Goal: Find specific fact: Locate a discrete piece of known information

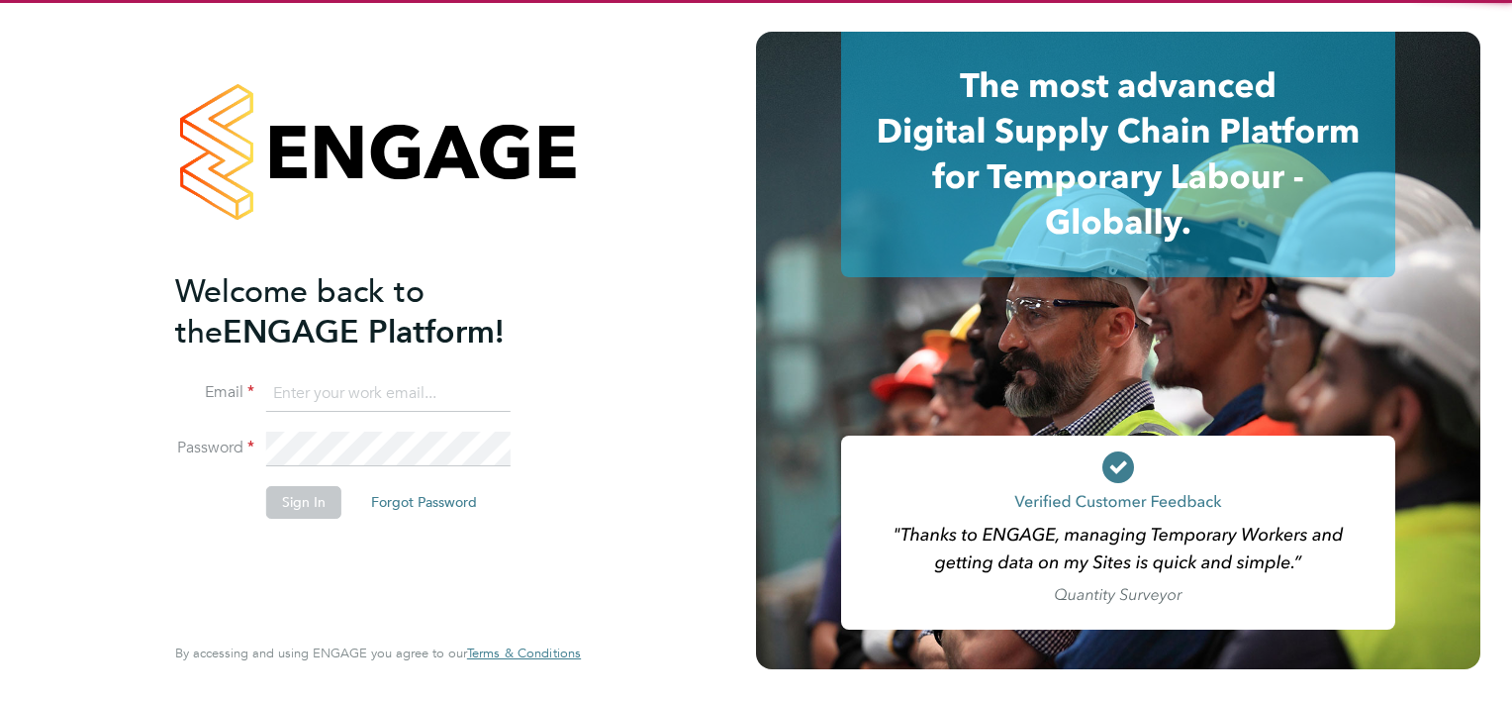
type input "ryan.scott@torus.co.uk"
drag, startPoint x: 315, startPoint y: 544, endPoint x: 304, endPoint y: 511, distance: 35.4
click at [314, 544] on div "Welcome back to the ENGAGE Platform! Email ryan.scott@torus.co.uk Password Sign…" at bounding box center [368, 449] width 386 height 356
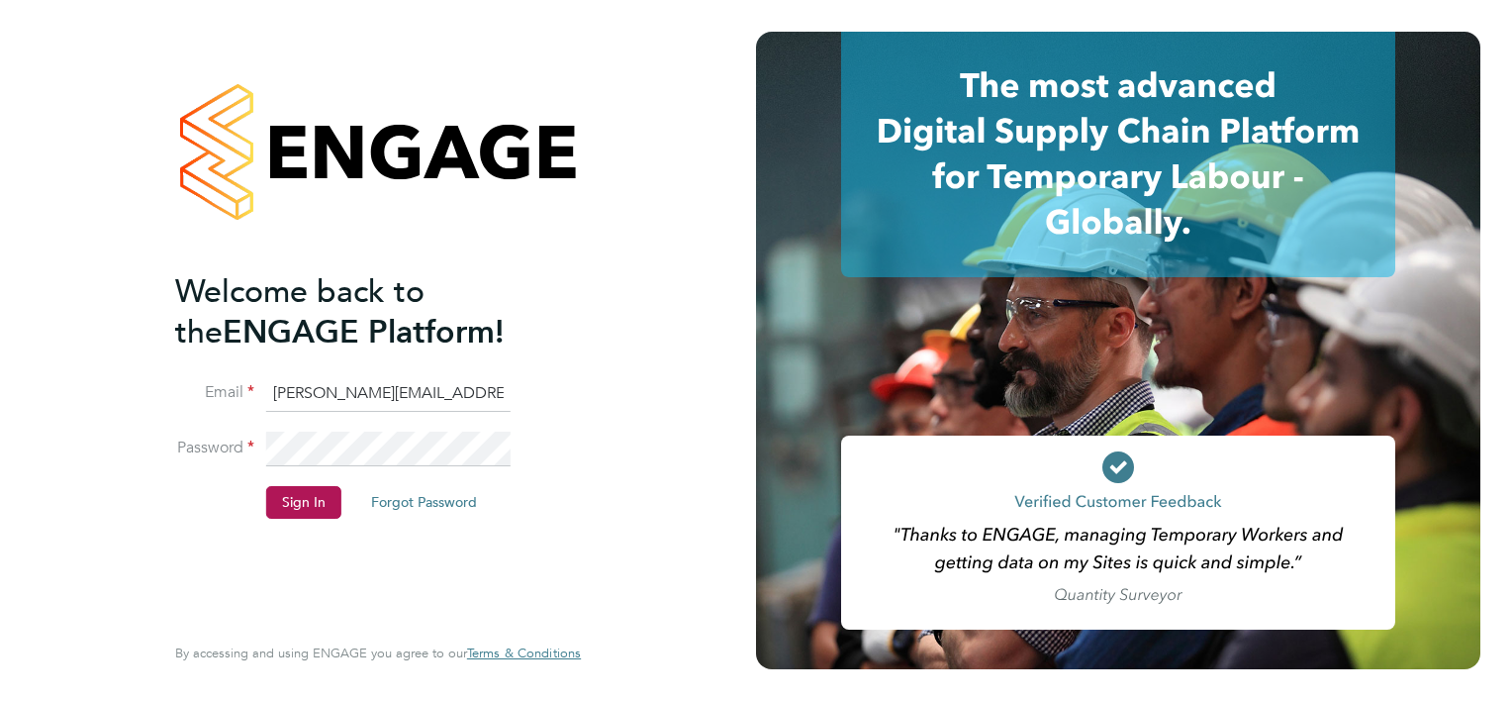
click at [297, 481] on li "Password" at bounding box center [368, 459] width 386 height 55
click at [295, 489] on button "Sign In" at bounding box center [303, 502] width 75 height 32
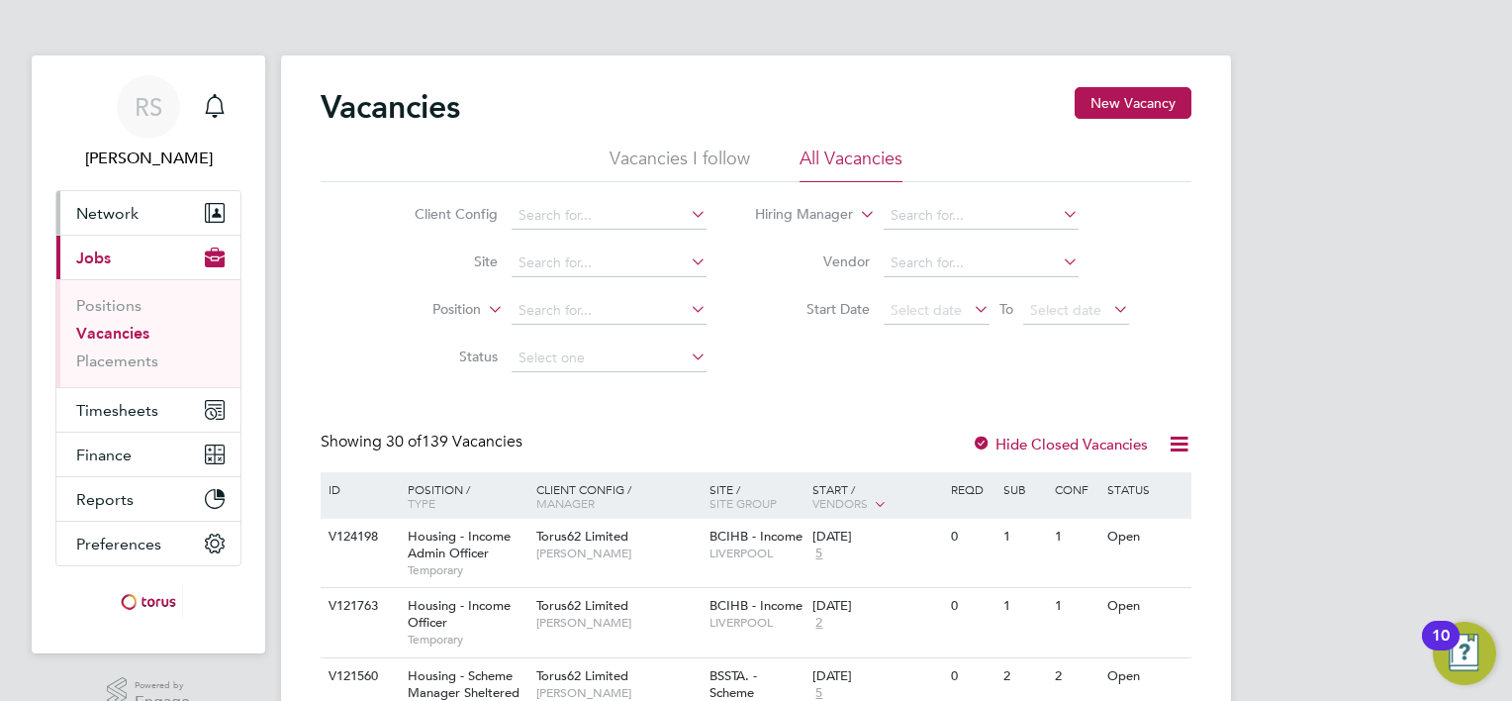
click at [152, 224] on button "Network" at bounding box center [148, 213] width 184 height 44
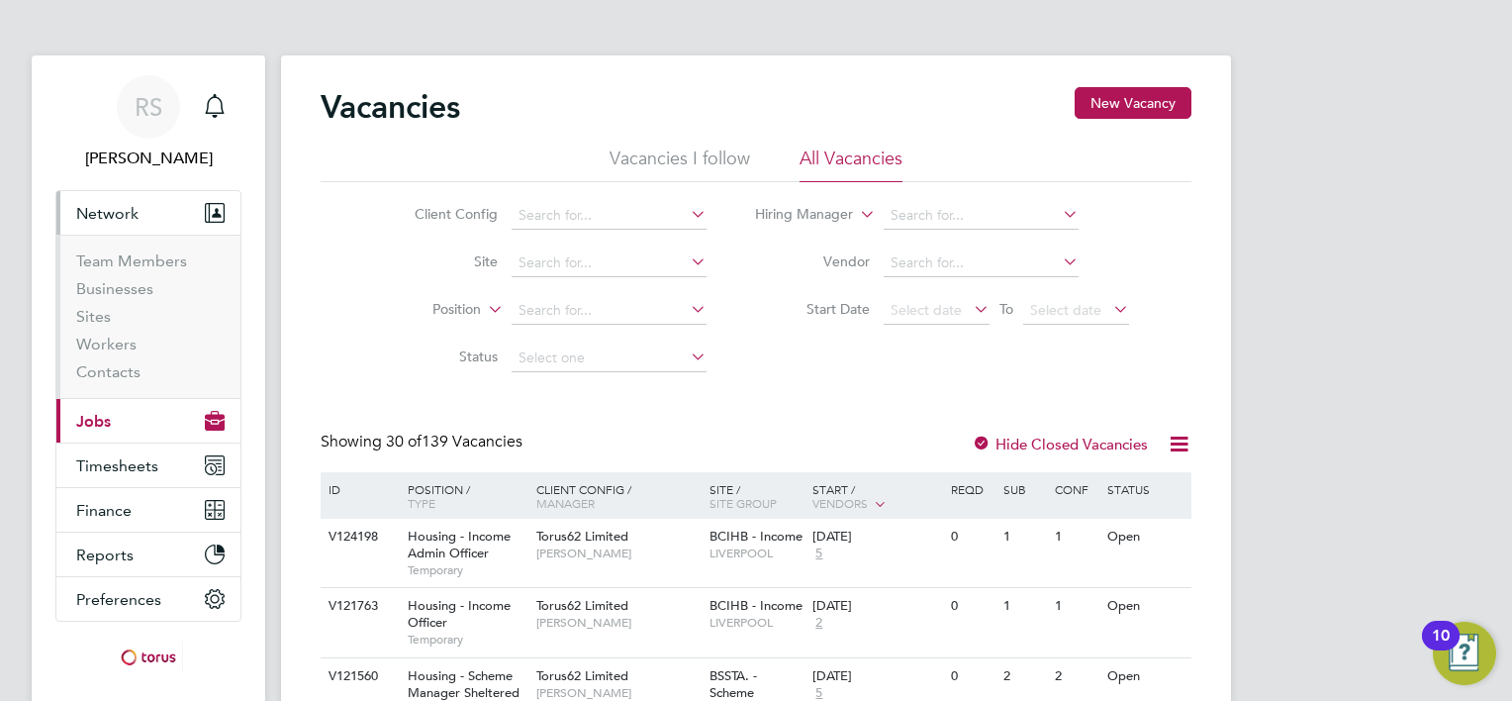
click at [120, 355] on li "Workers" at bounding box center [150, 349] width 148 height 28
click at [120, 341] on link "Workers" at bounding box center [106, 344] width 60 height 19
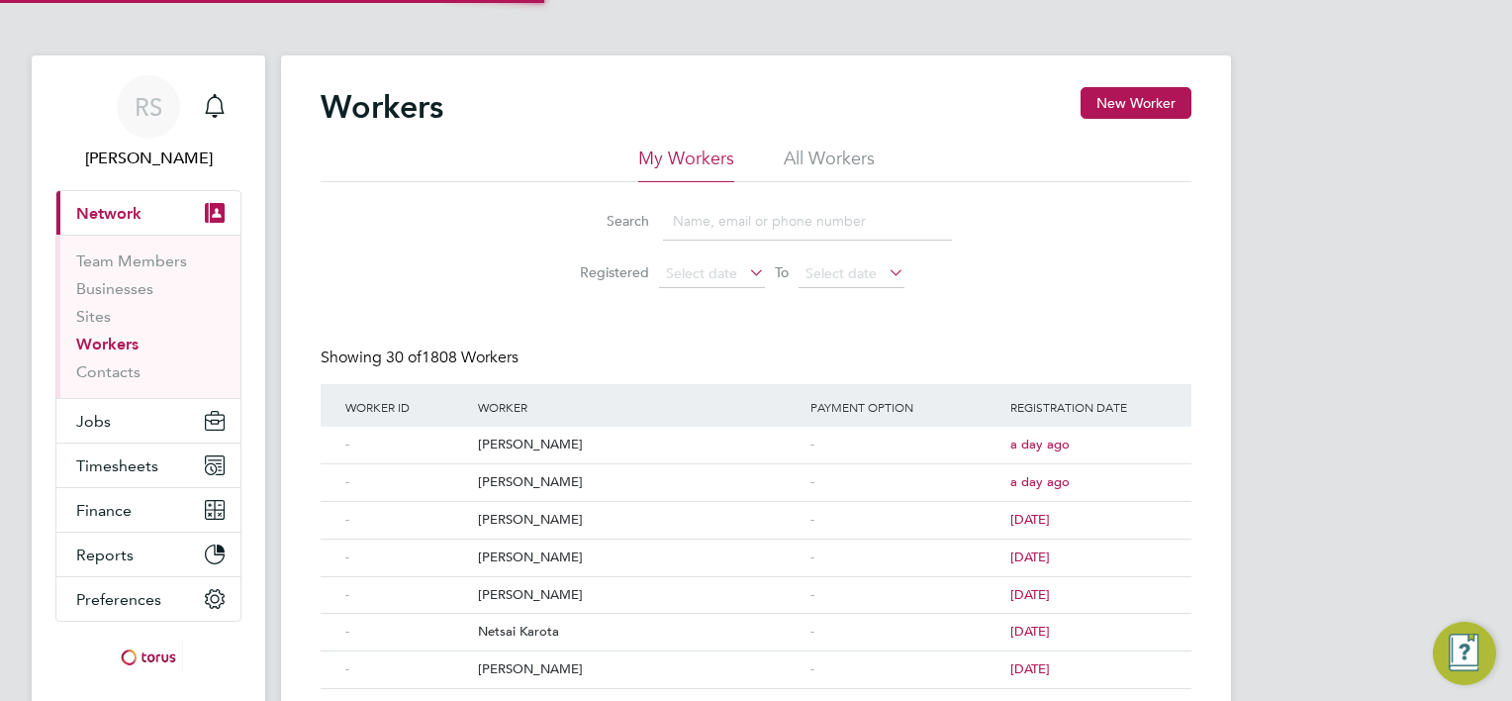
click at [800, 159] on li "All Workers" at bounding box center [829, 164] width 91 height 36
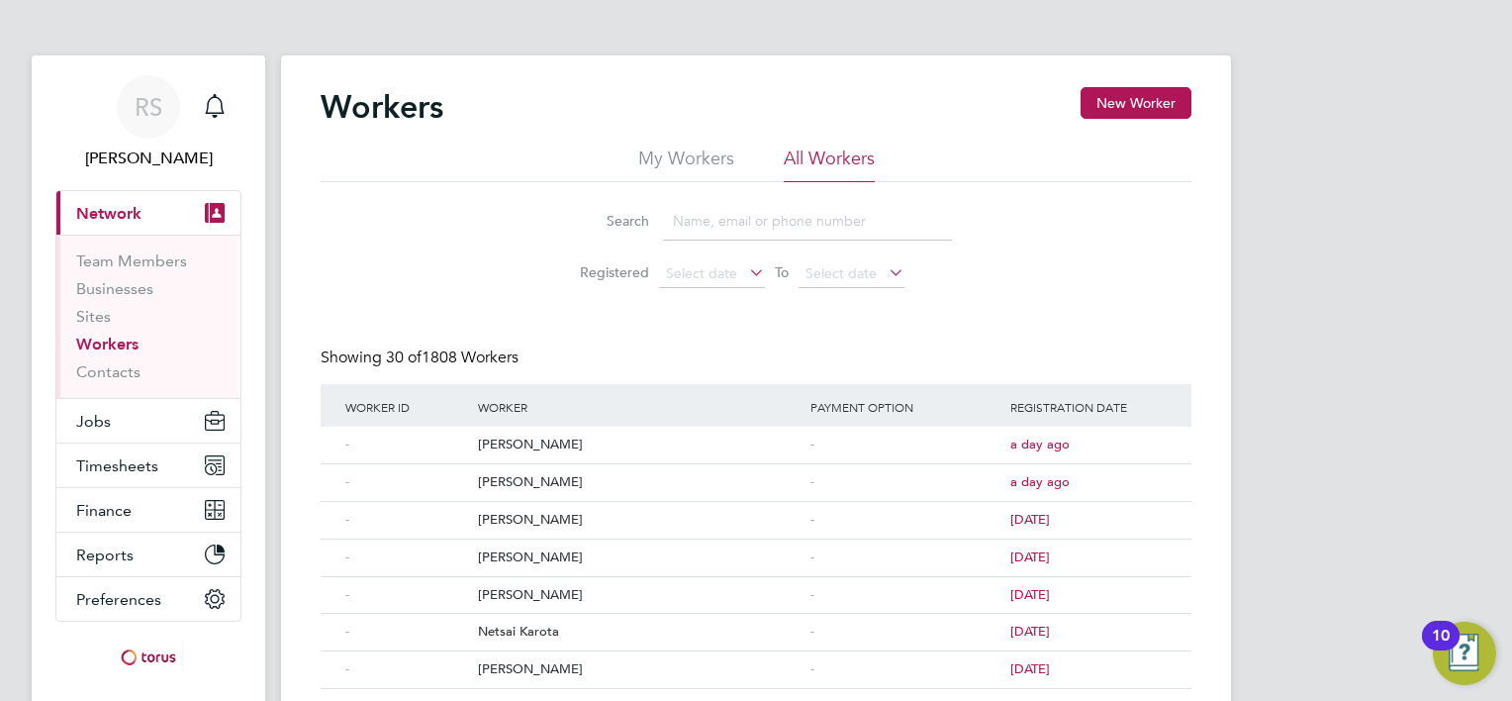
click at [767, 214] on input at bounding box center [807, 221] width 289 height 39
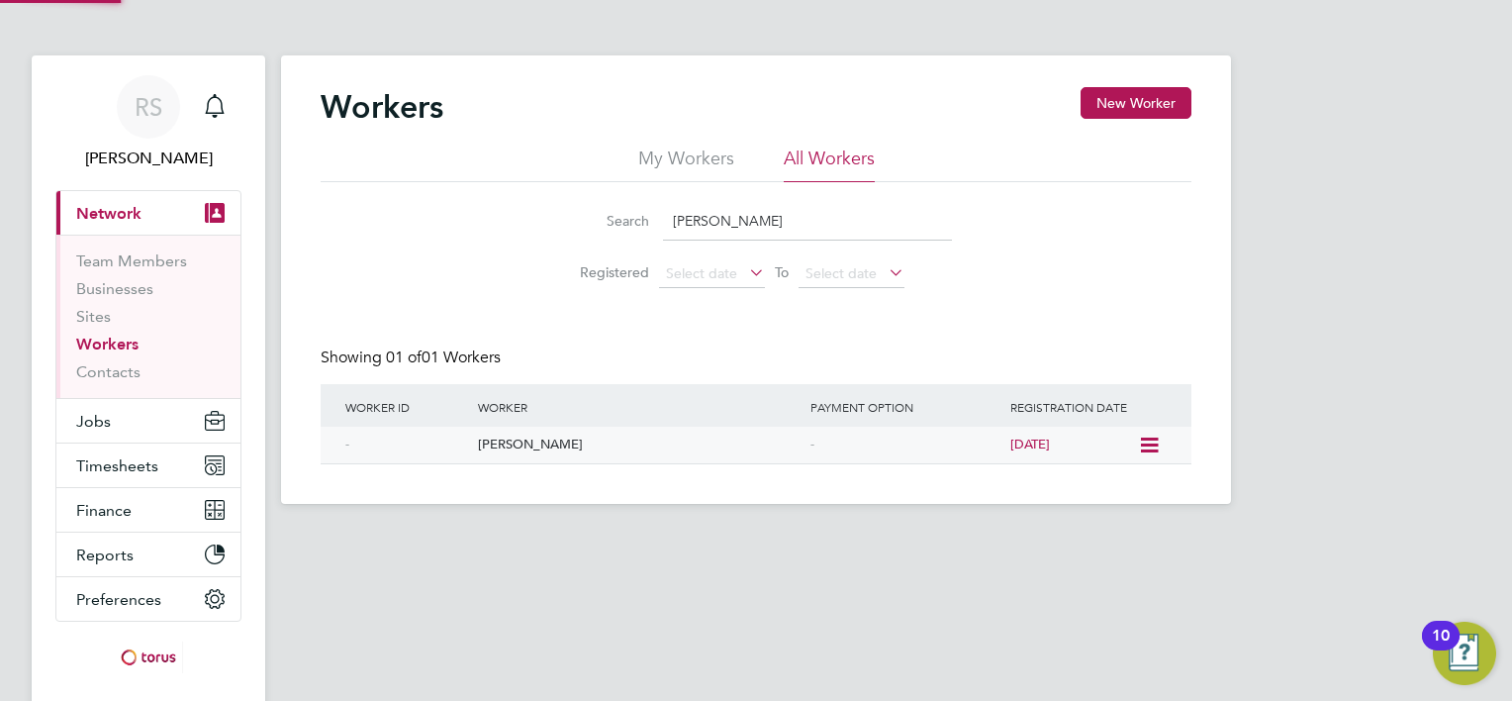
type input "merri"
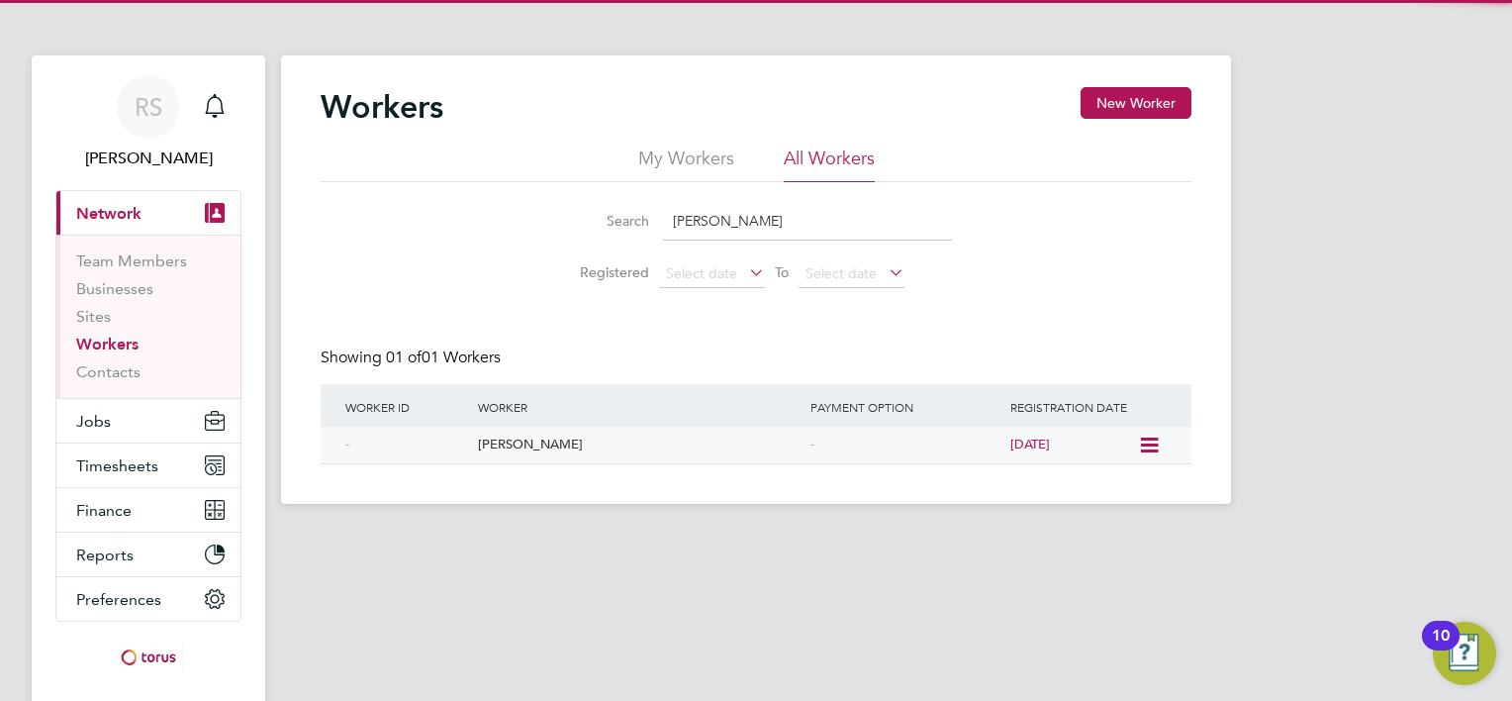
click at [527, 435] on div "[PERSON_NAME]" at bounding box center [639, 445] width 333 height 37
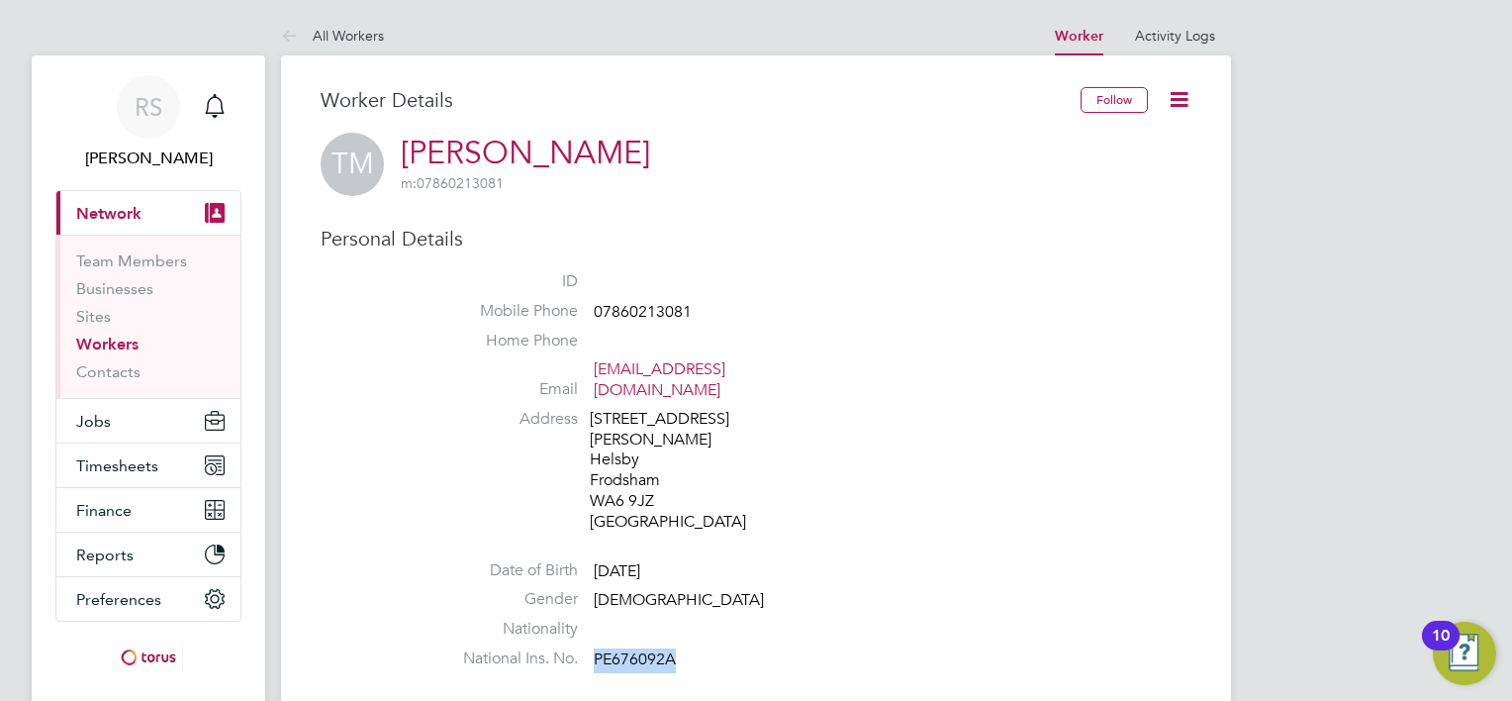
drag, startPoint x: 679, startPoint y: 610, endPoint x: 597, endPoint y: 618, distance: 82.5
click at [597, 648] on li "National Ins. No. PE676092A" at bounding box center [815, 663] width 752 height 30
copy span "PE676092A"
